Goal: Task Accomplishment & Management: Use online tool/utility

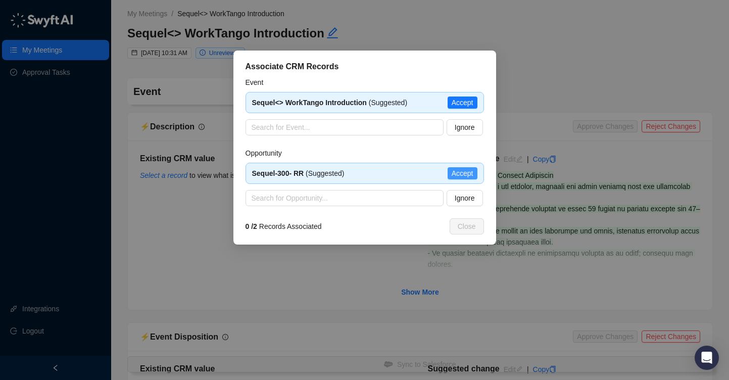
click at [457, 175] on span "Accept" at bounding box center [463, 173] width 22 height 11
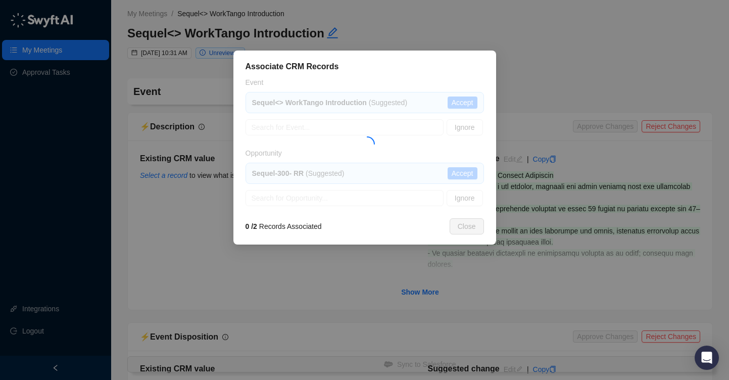
type textarea "**********"
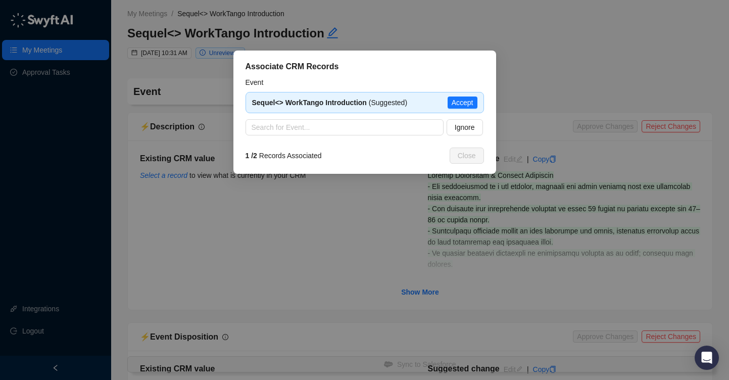
type input "**********"
click at [459, 104] on span "Accept" at bounding box center [463, 102] width 22 height 11
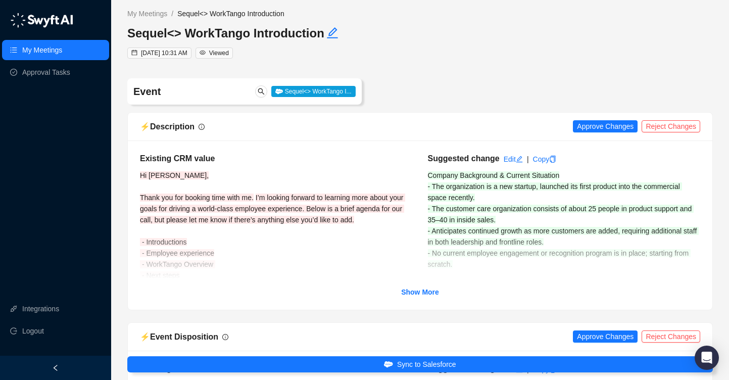
scroll to position [74, 0]
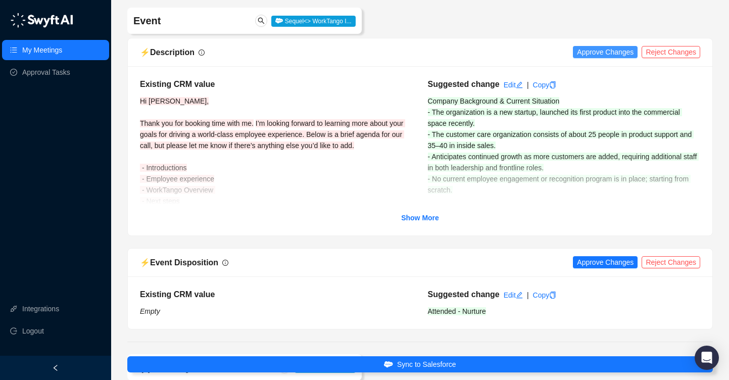
click at [613, 52] on span "Approve Changes" at bounding box center [605, 51] width 57 height 11
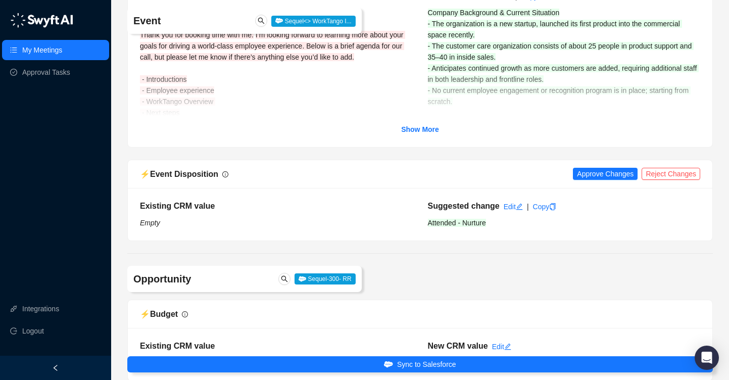
scroll to position [164, 0]
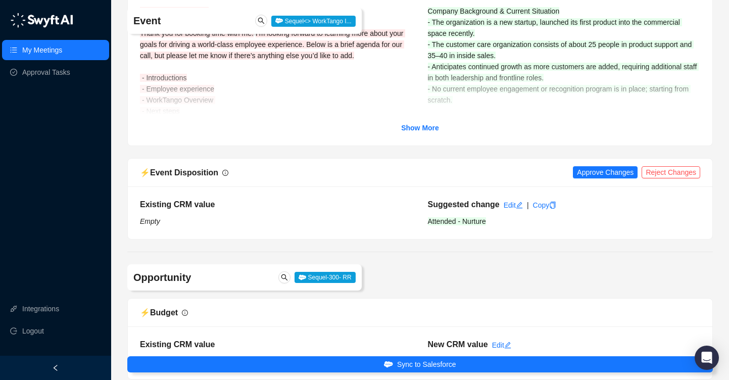
click at [609, 178] on div "⚡️ Event Disposition Approve Changes Reject Changes" at bounding box center [420, 172] width 560 height 13
click at [607, 171] on span "Approve Changes" at bounding box center [605, 172] width 57 height 11
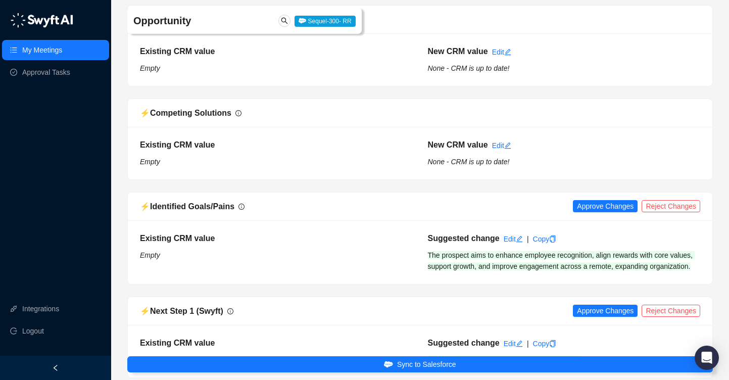
scroll to position [1019, 0]
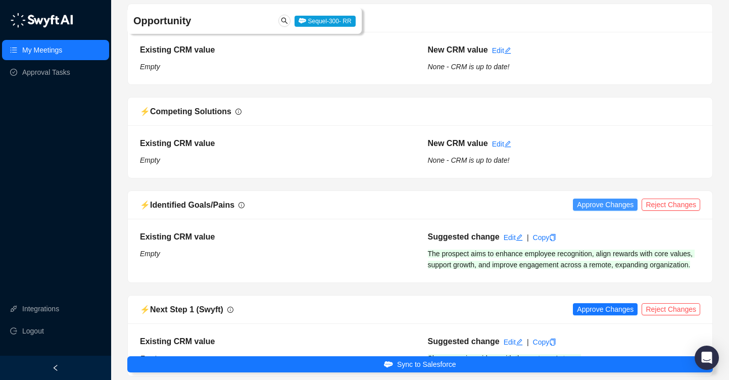
click at [598, 201] on span "Approve Changes" at bounding box center [605, 204] width 57 height 11
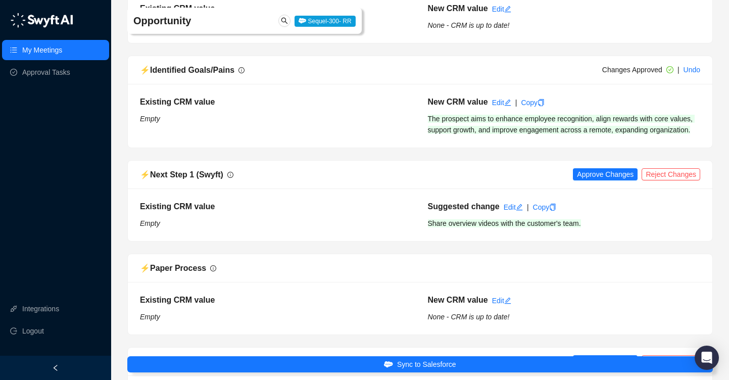
scroll to position [1157, 0]
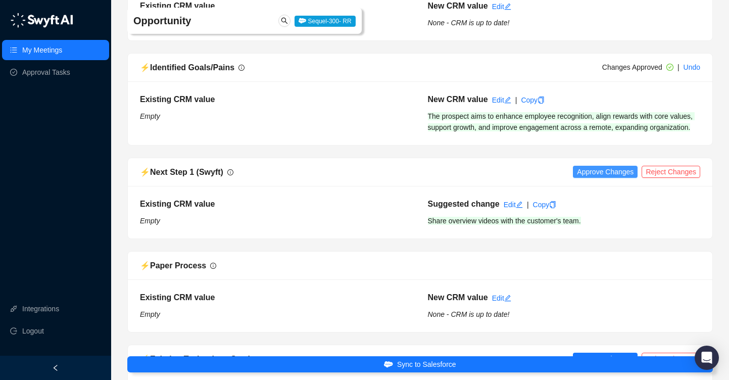
click at [597, 177] on span "Approve Changes" at bounding box center [605, 171] width 57 height 11
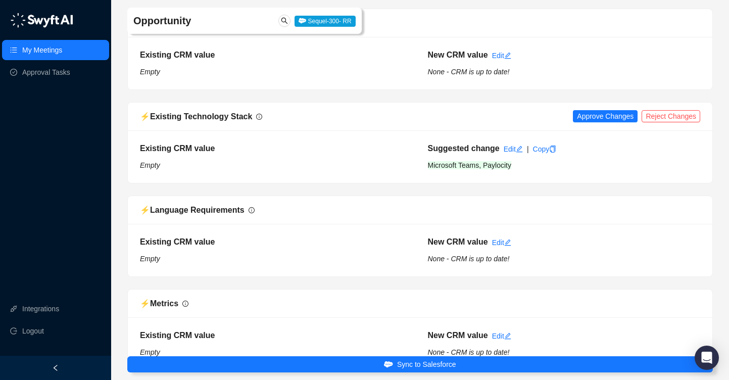
scroll to position [1265, 0]
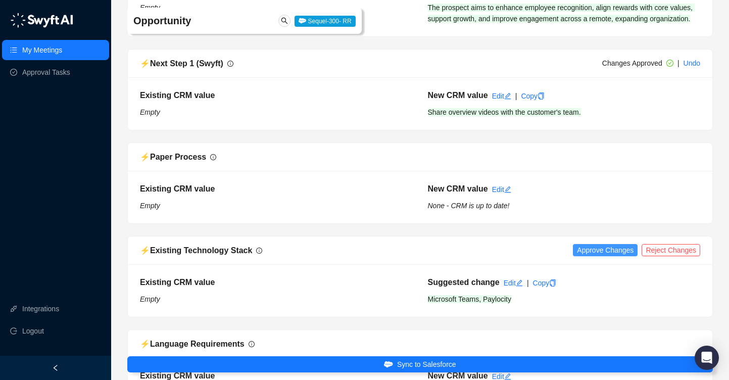
click at [599, 256] on span "Approve Changes" at bounding box center [605, 249] width 57 height 11
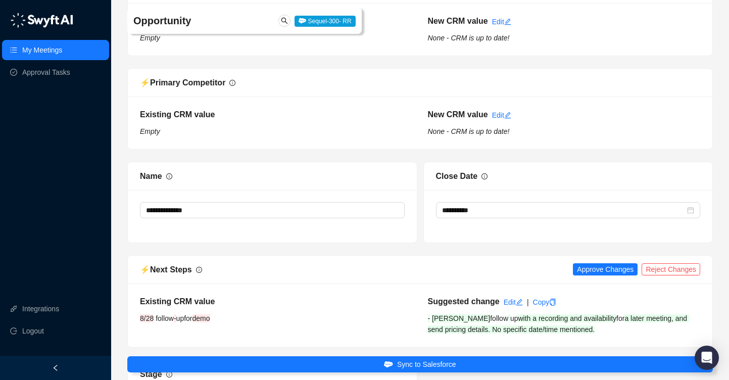
scroll to position [1808, 0]
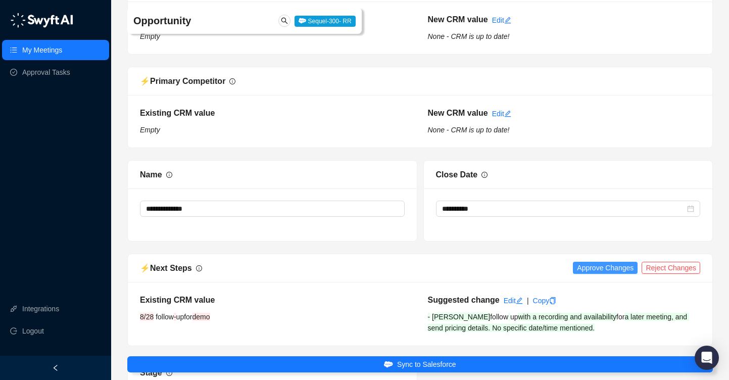
click at [599, 273] on span "Approve Changes" at bounding box center [605, 267] width 57 height 11
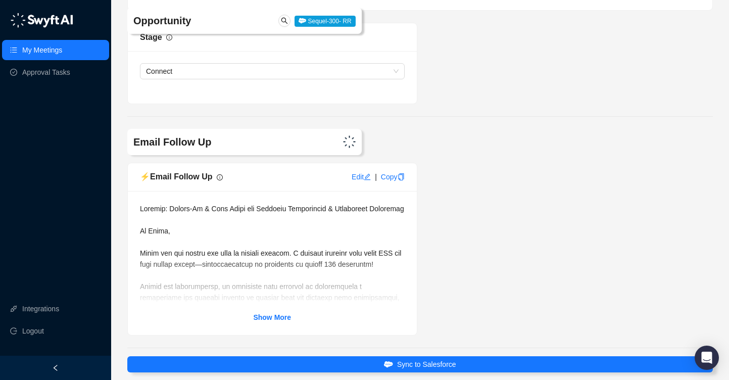
scroll to position [2208, 0]
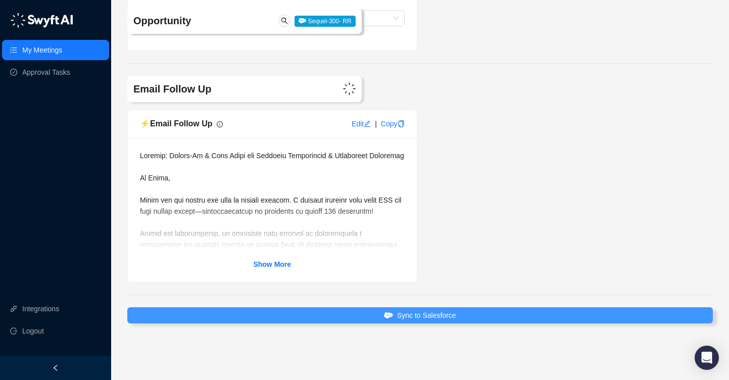
click at [465, 313] on button "Sync to Salesforce" at bounding box center [419, 315] width 585 height 16
